Goal: Transaction & Acquisition: Download file/media

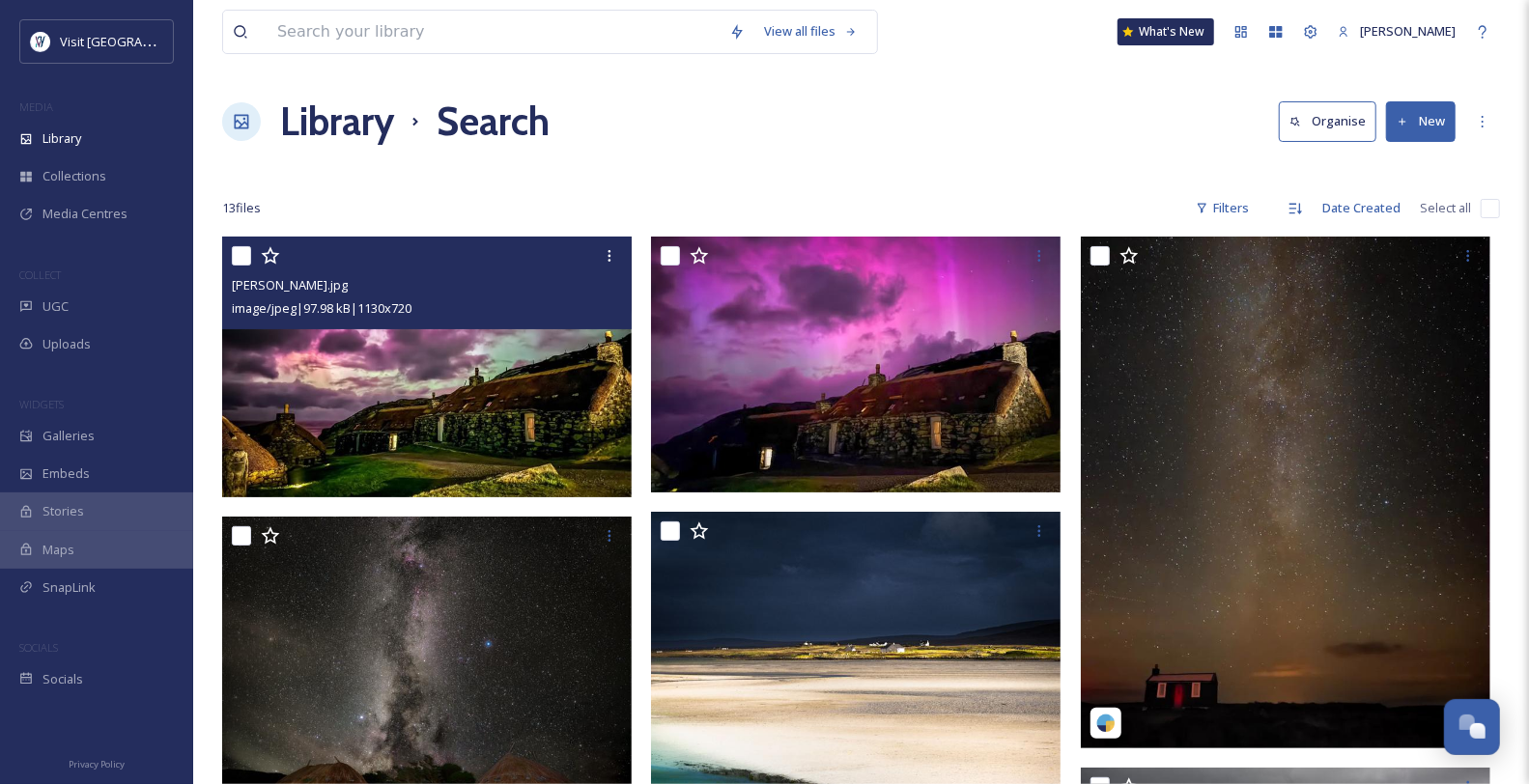
click at [78, 148] on span "Library" at bounding box center [61, 138] width 39 height 19
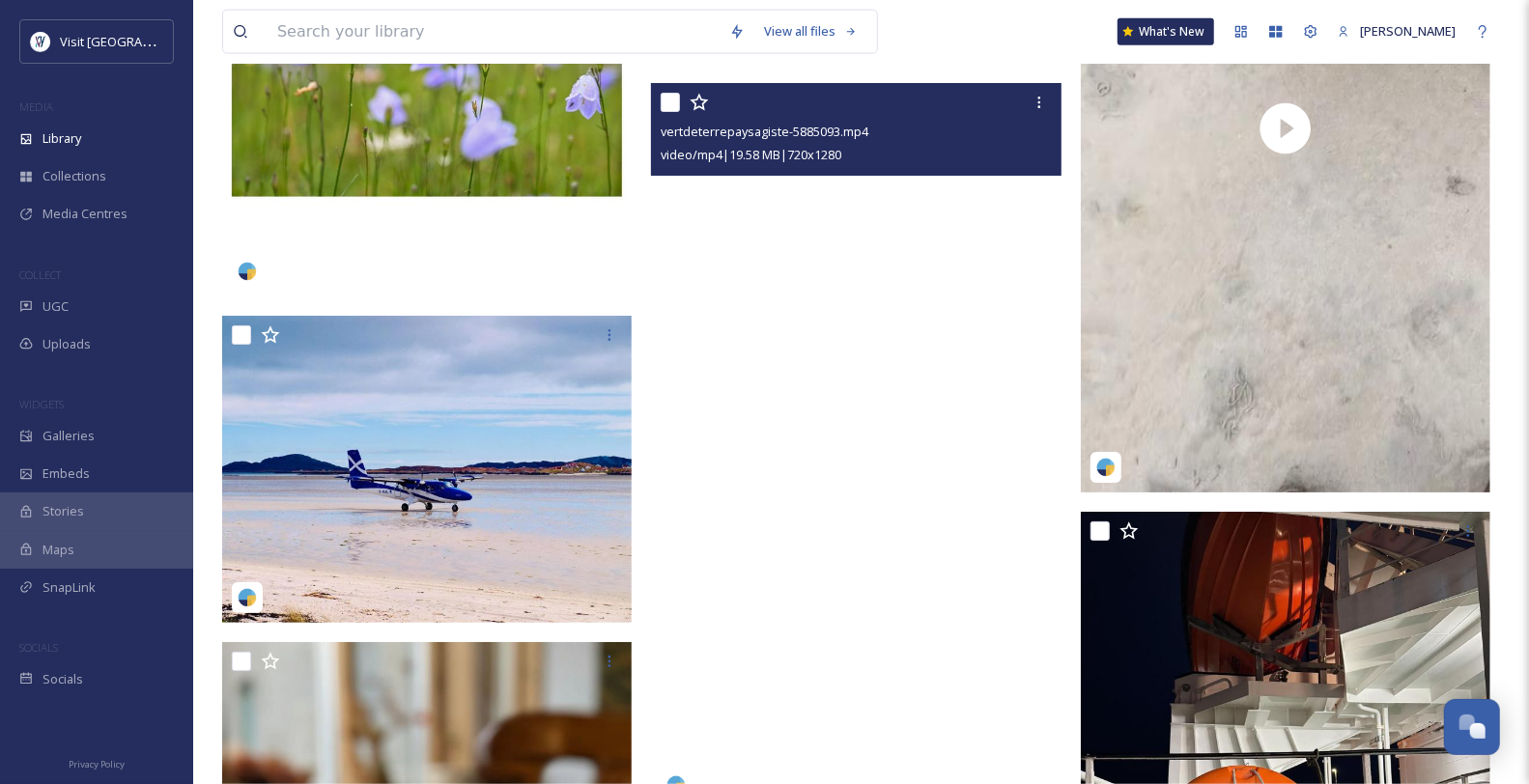
scroll to position [6223, 0]
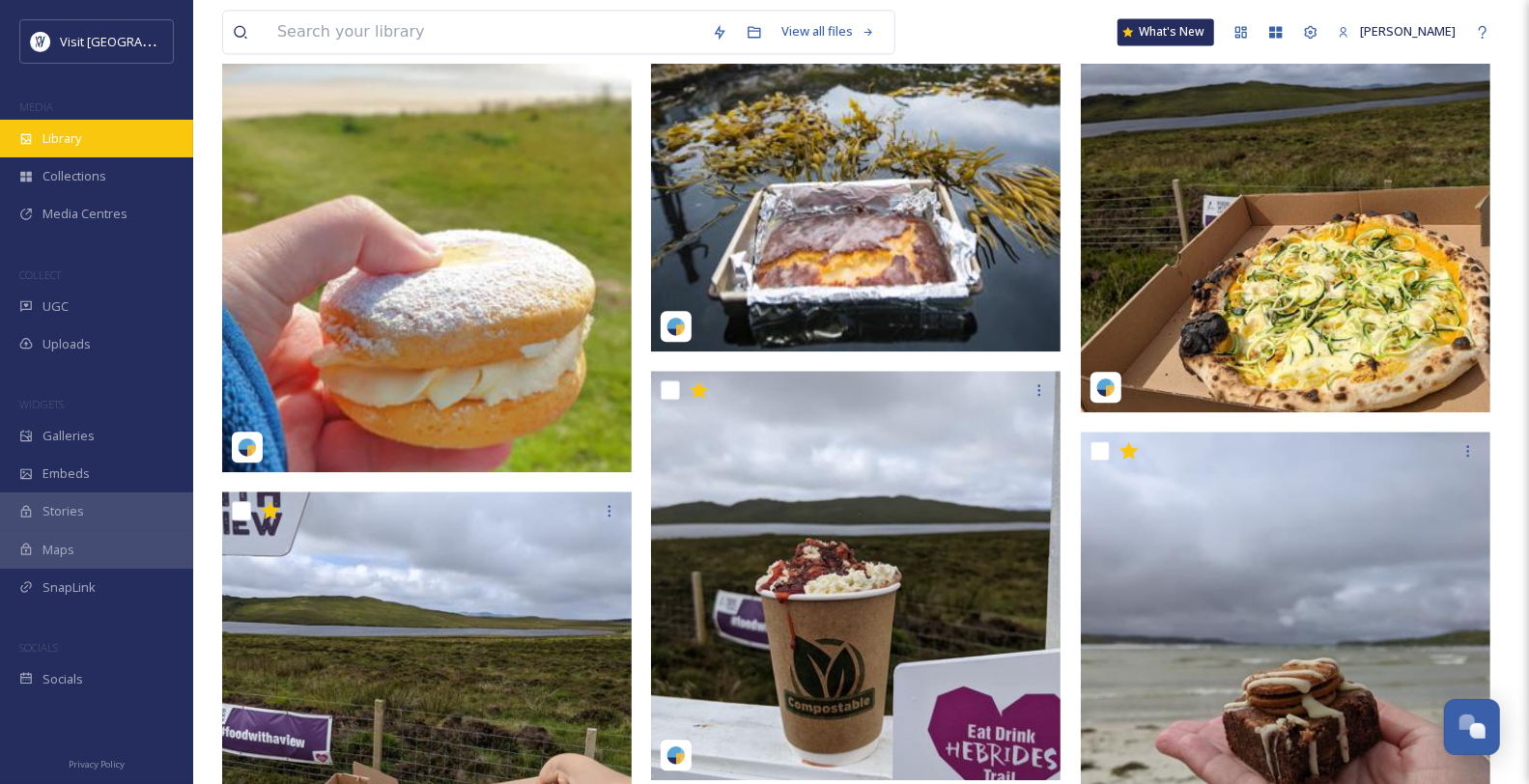
scroll to position [2253, 0]
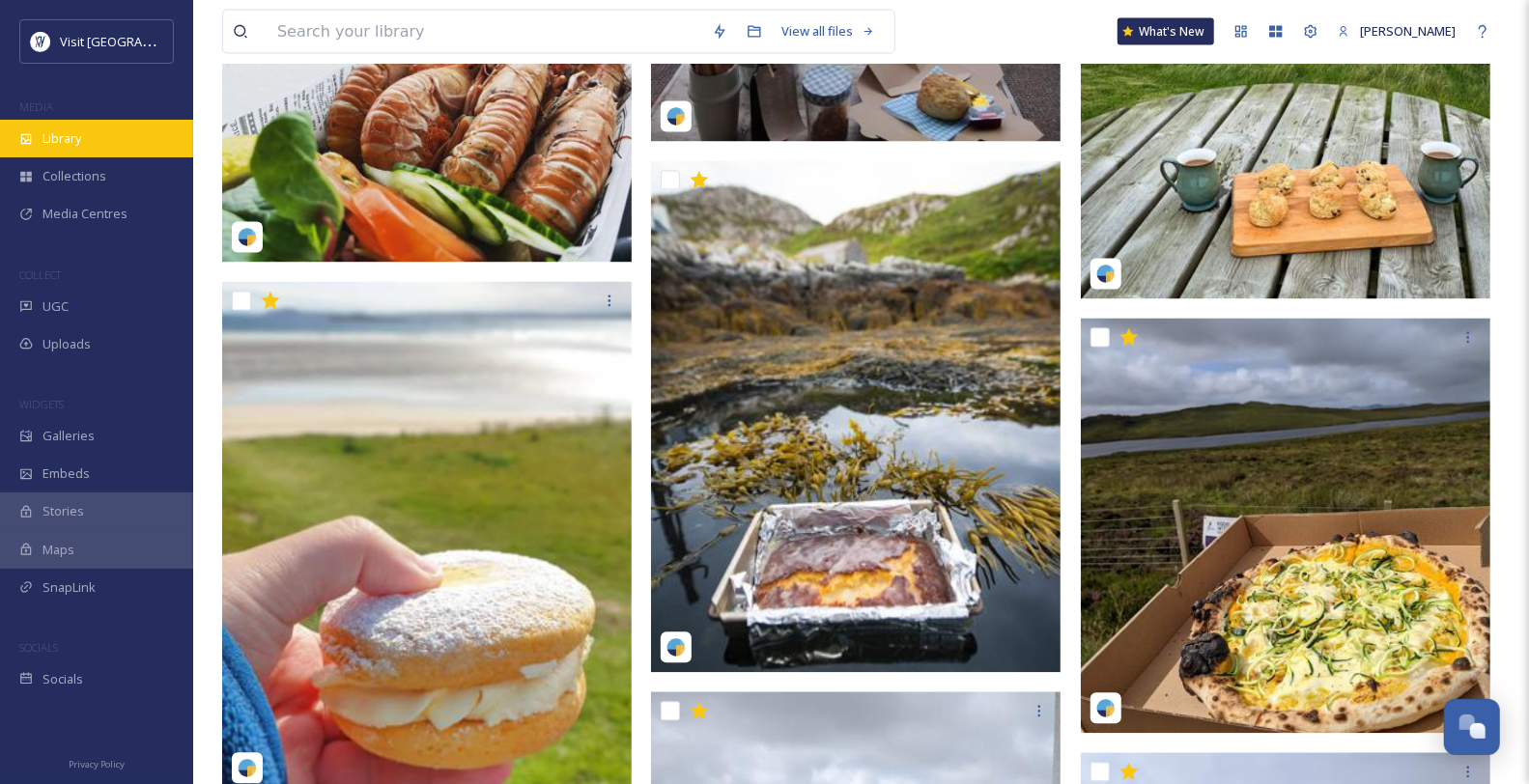
click at [80, 148] on span "Library" at bounding box center [61, 138] width 39 height 19
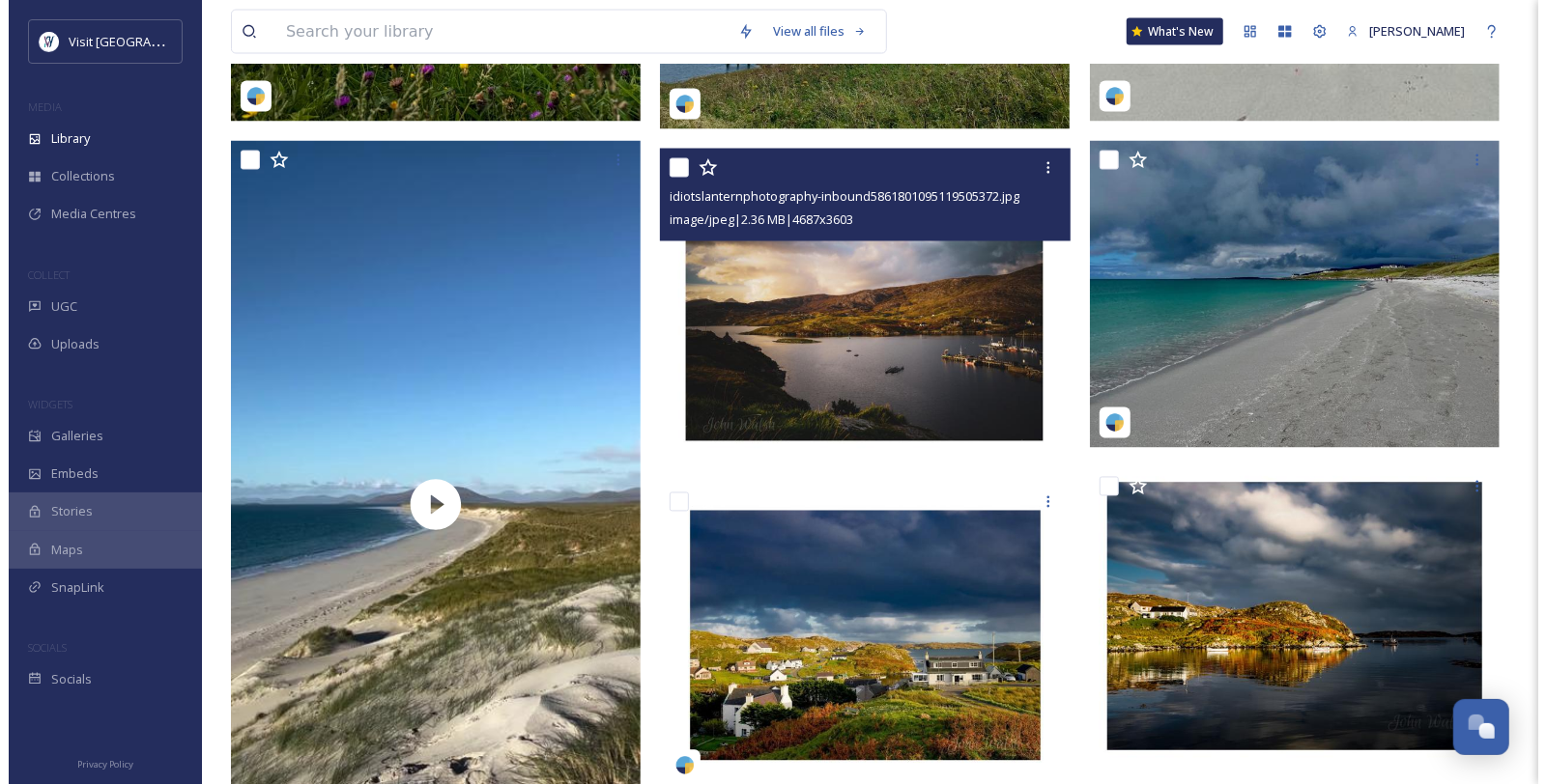
scroll to position [2146, 0]
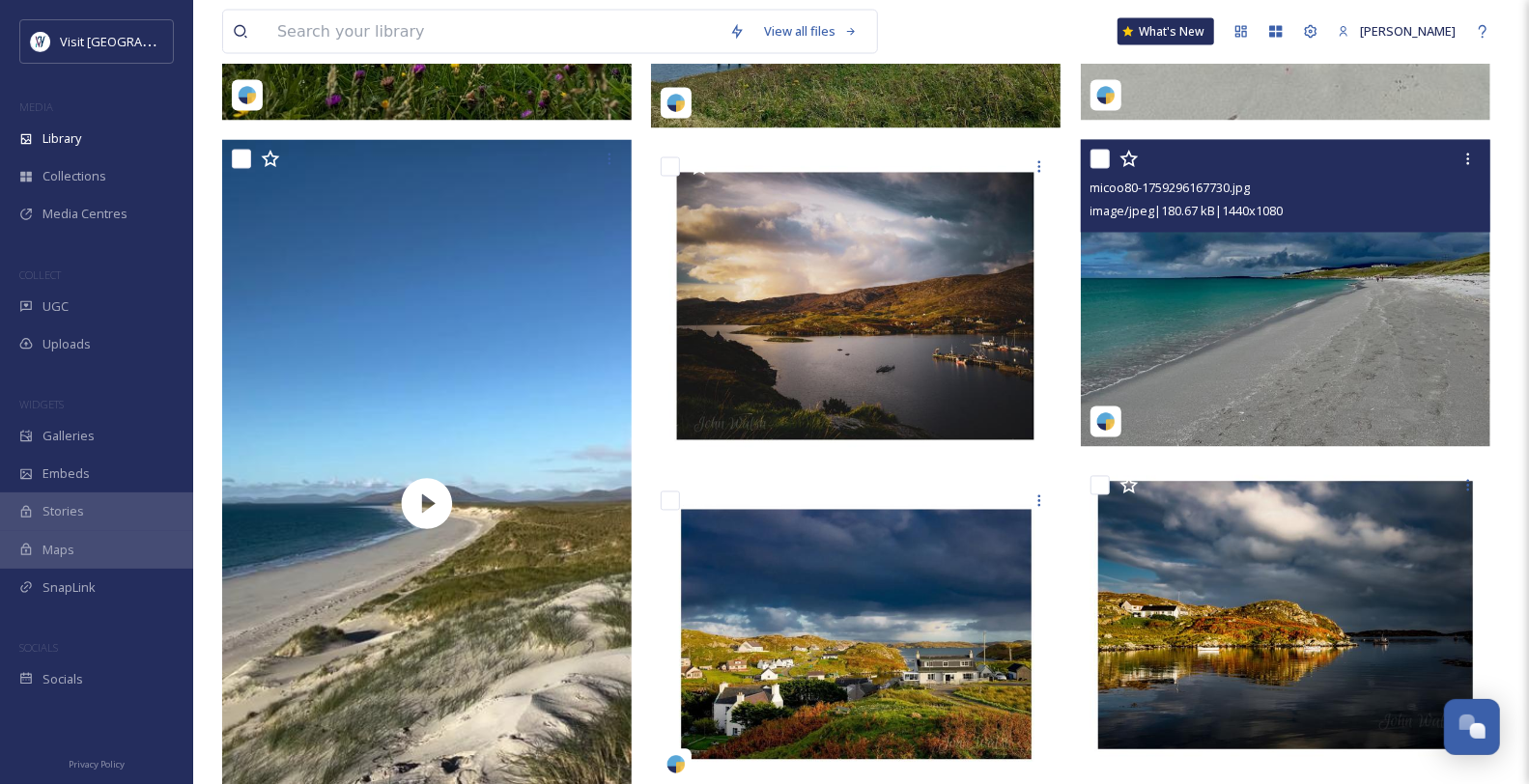
click at [1270, 367] on img at bounding box center [1285, 293] width 410 height 307
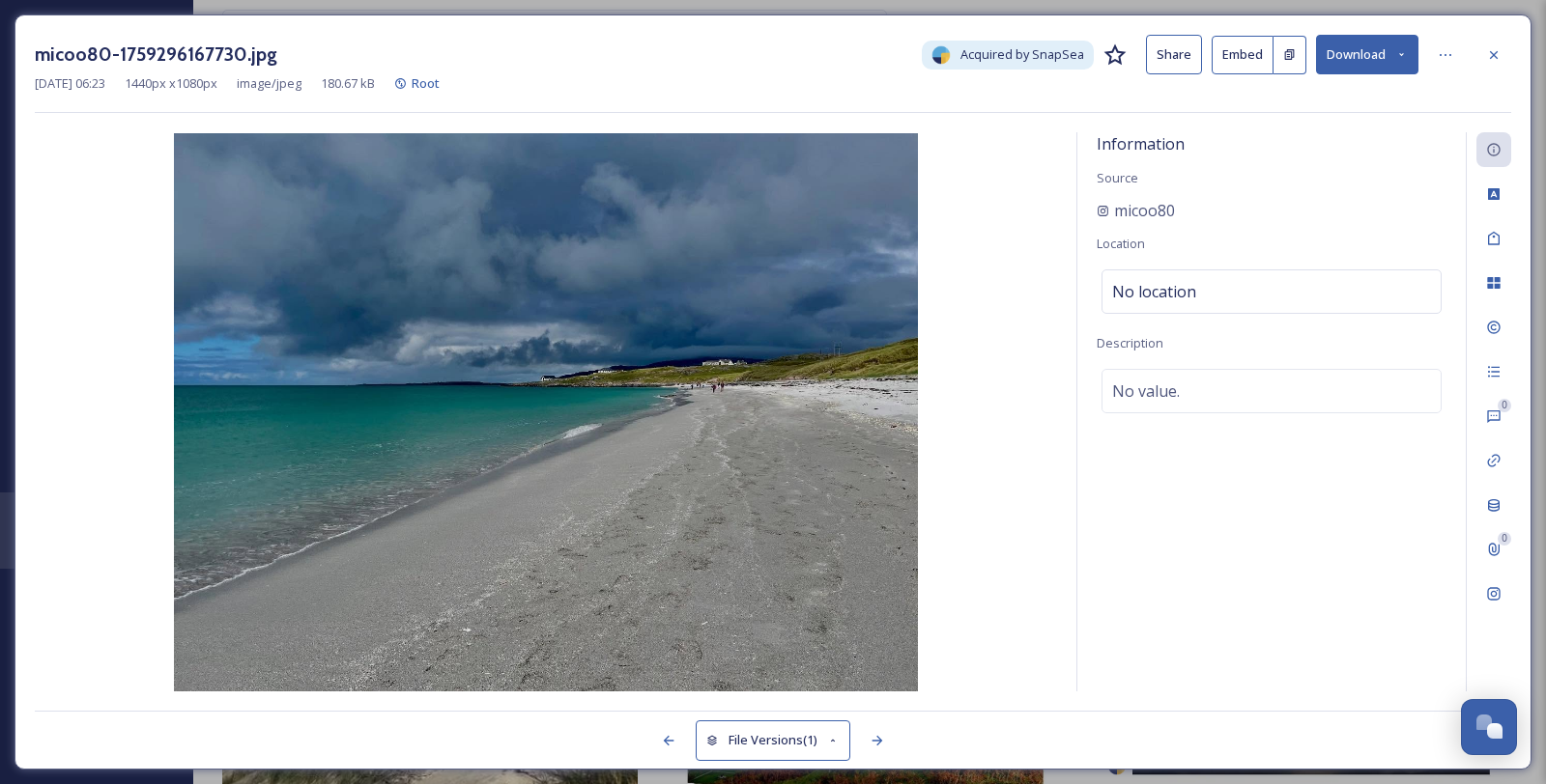
click at [1404, 59] on icon at bounding box center [1401, 54] width 13 height 13
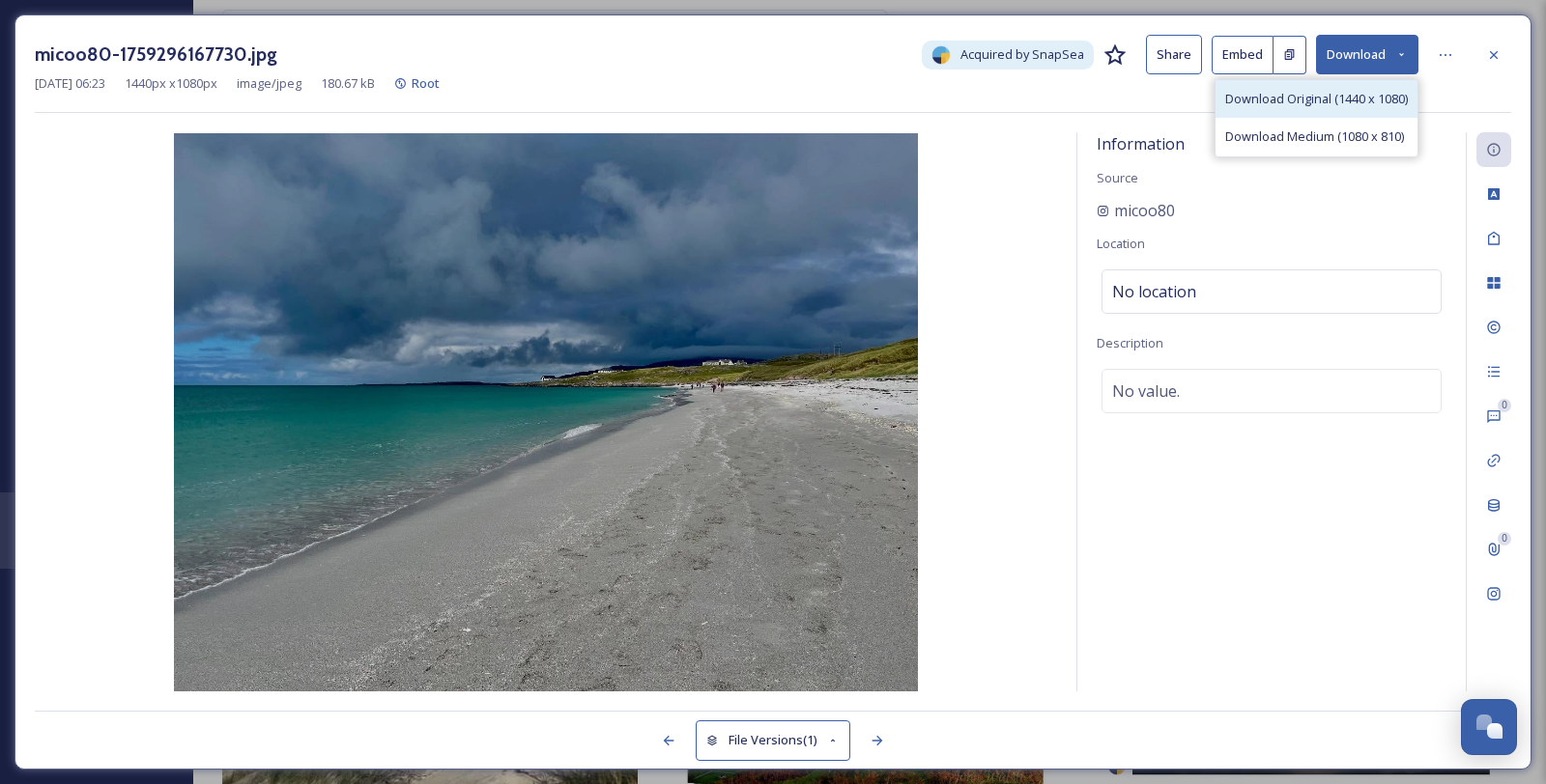
click at [1370, 103] on span "Download Original (1440 x 1080)" at bounding box center [1316, 99] width 183 height 19
